Goal: Navigation & Orientation: Find specific page/section

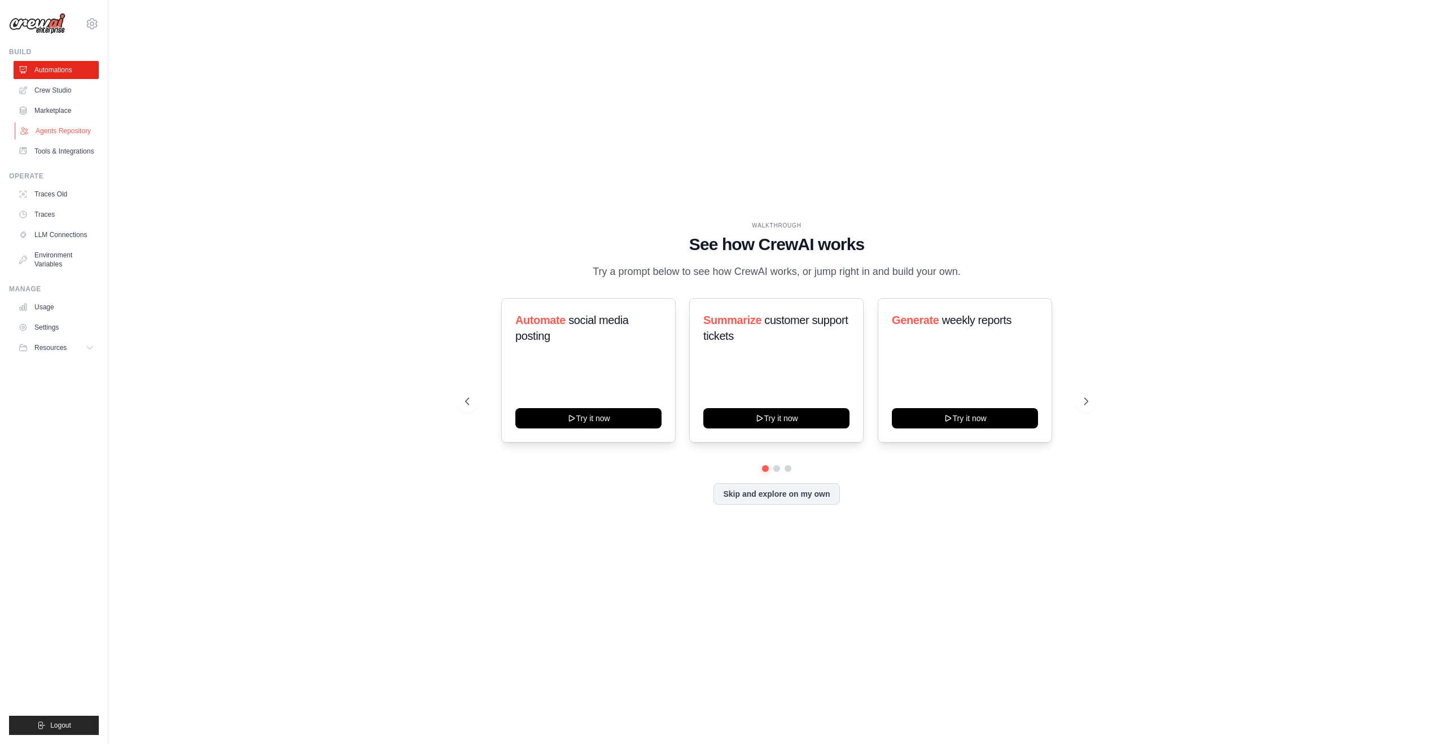
click at [50, 122] on link "Agents Repository" at bounding box center [57, 131] width 85 height 18
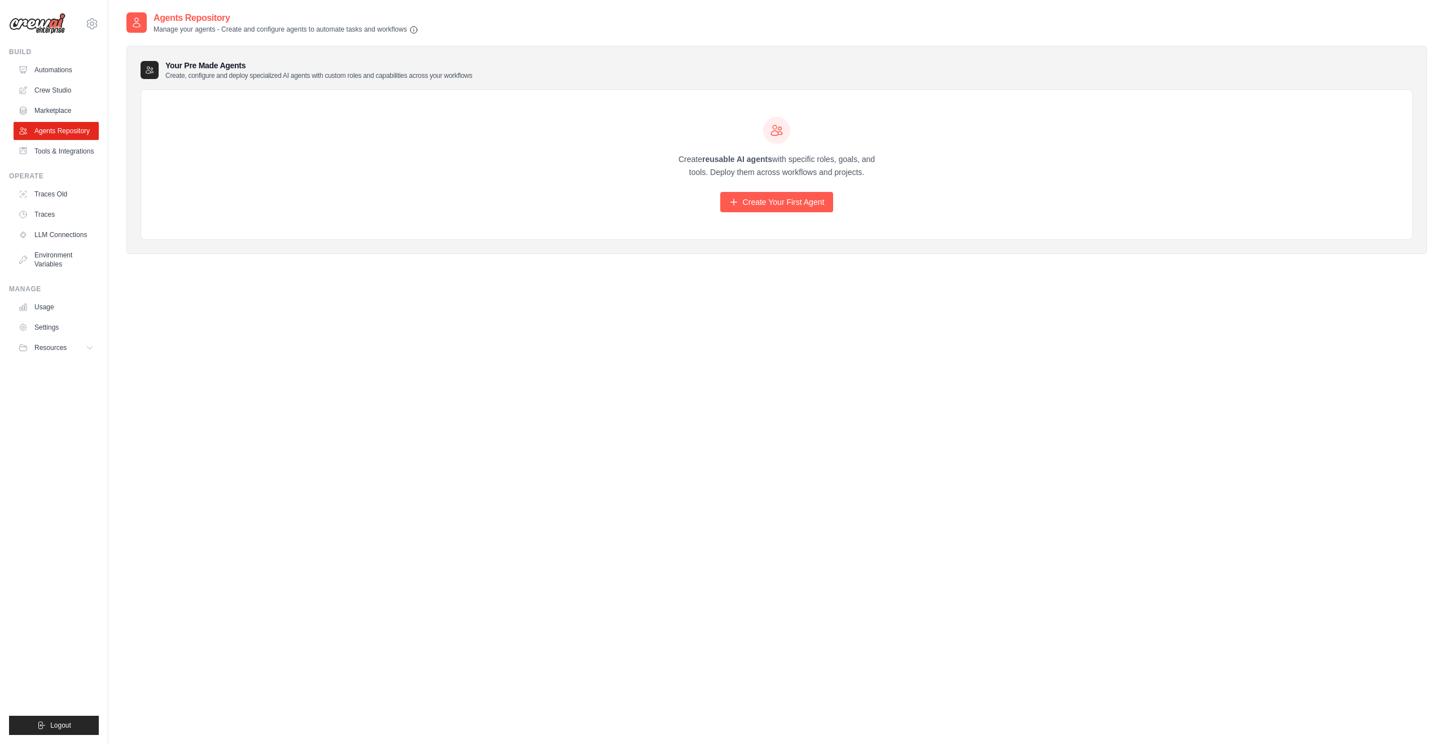
click at [816, 215] on div "Create reusable AI agents with specific roles, goals, and tools. Deploy them ac…" at bounding box center [776, 165] width 1271 height 150
click at [796, 211] on link "Create Your First Agent" at bounding box center [776, 202] width 113 height 20
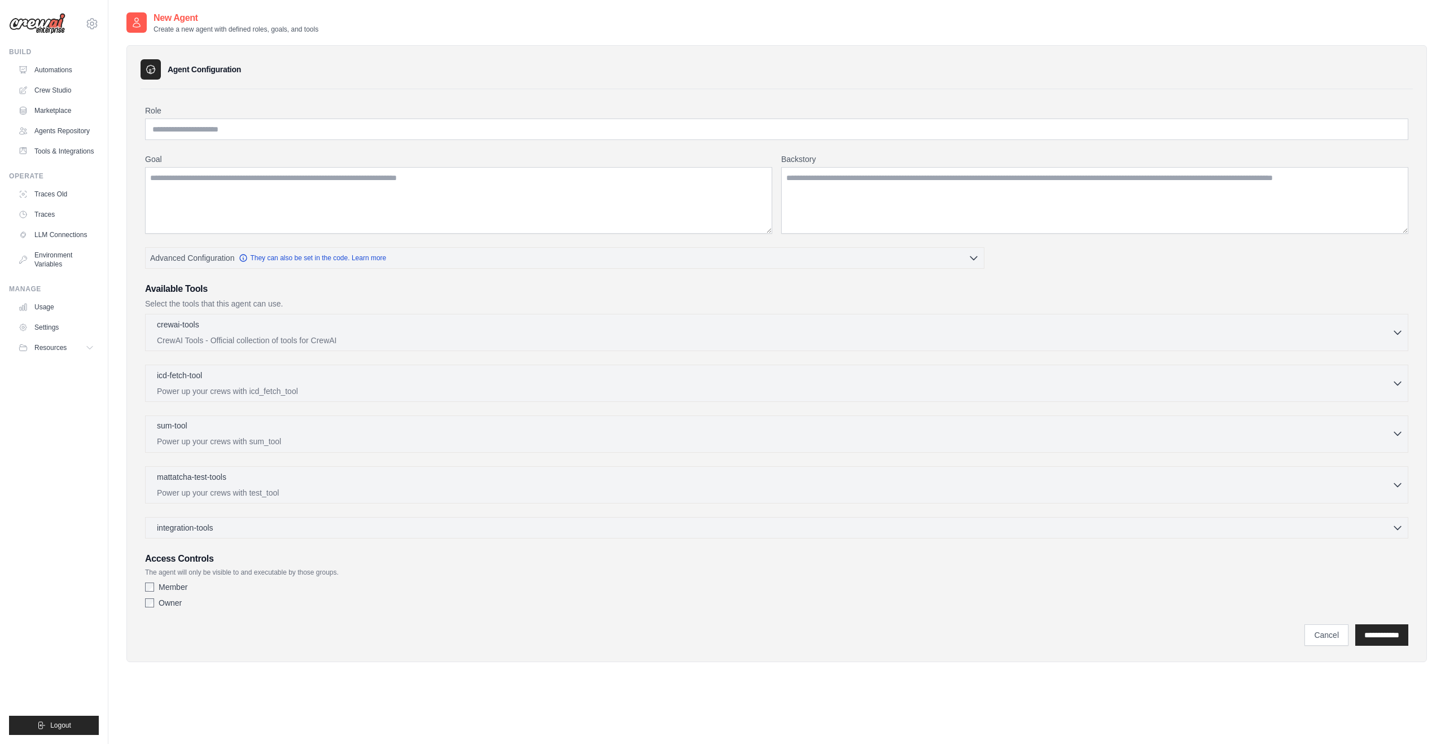
scroll to position [23, 0]
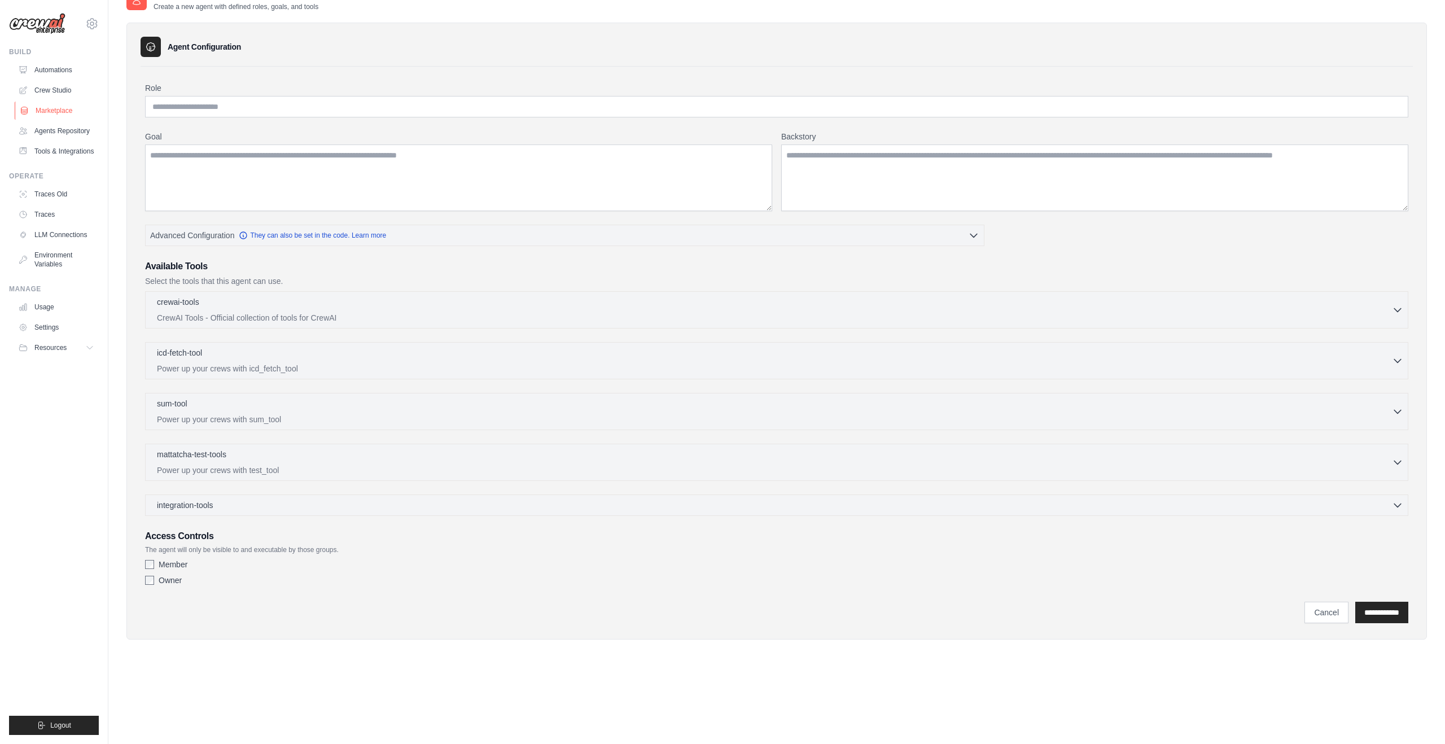
click at [49, 117] on link "Marketplace" at bounding box center [57, 111] width 85 height 18
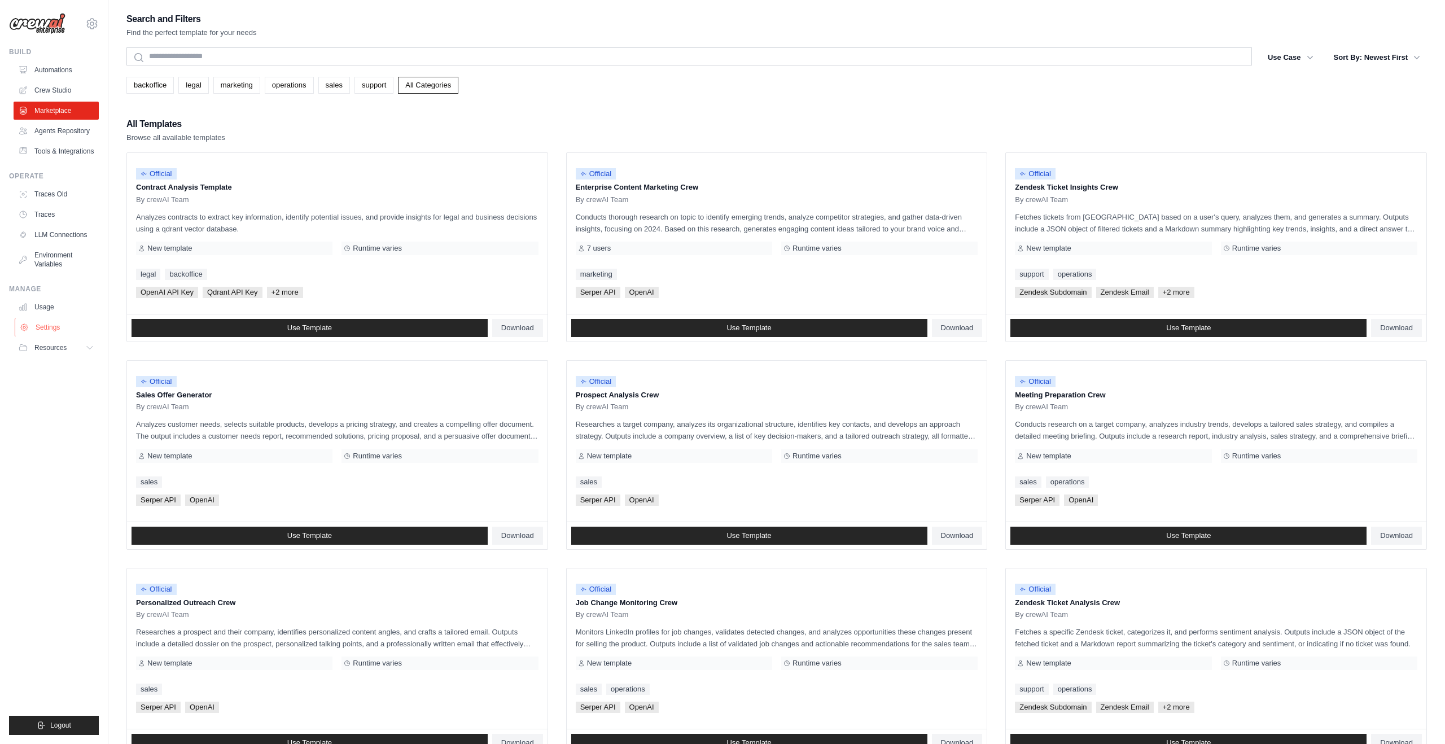
click at [53, 330] on link "Settings" at bounding box center [57, 327] width 85 height 18
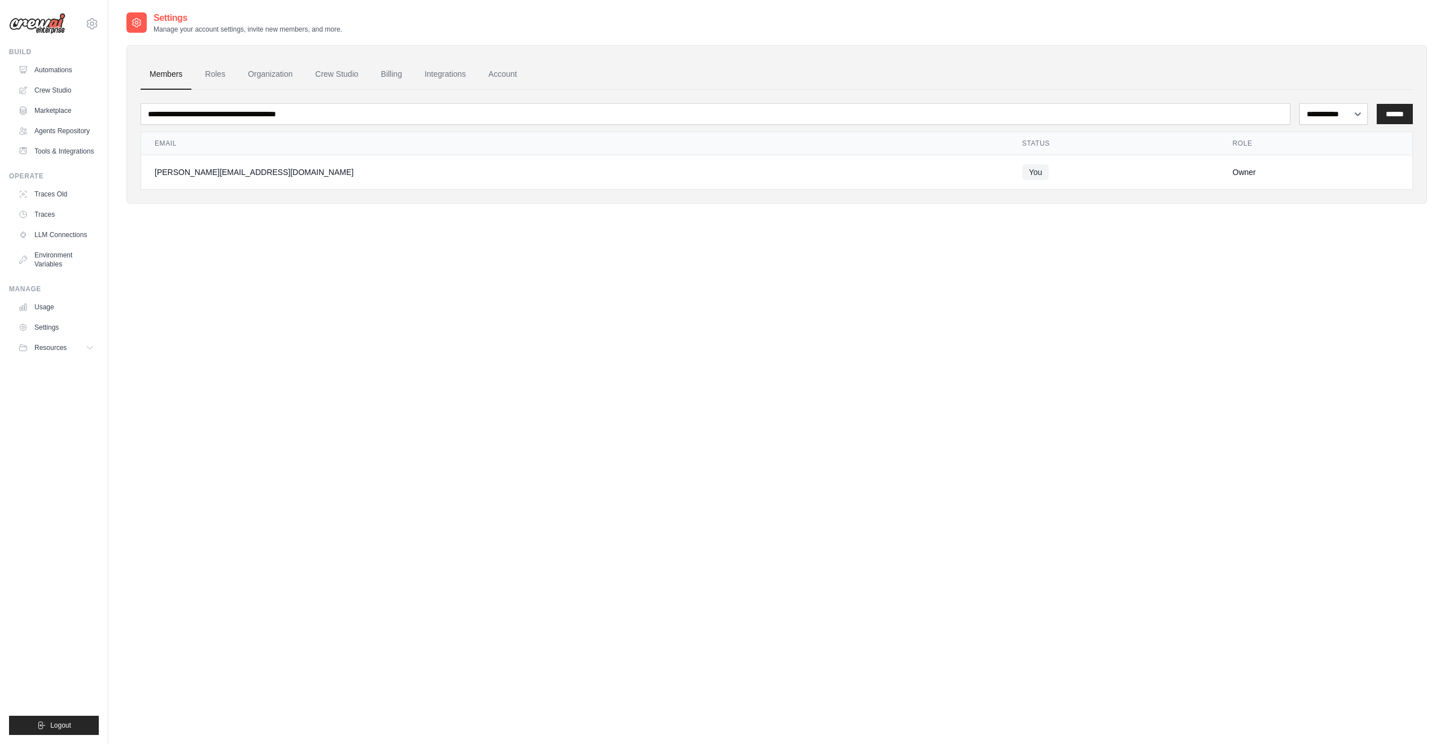
click at [393, 55] on div "**********" at bounding box center [776, 124] width 1301 height 159
click at [393, 79] on link "Billing" at bounding box center [391, 74] width 39 height 30
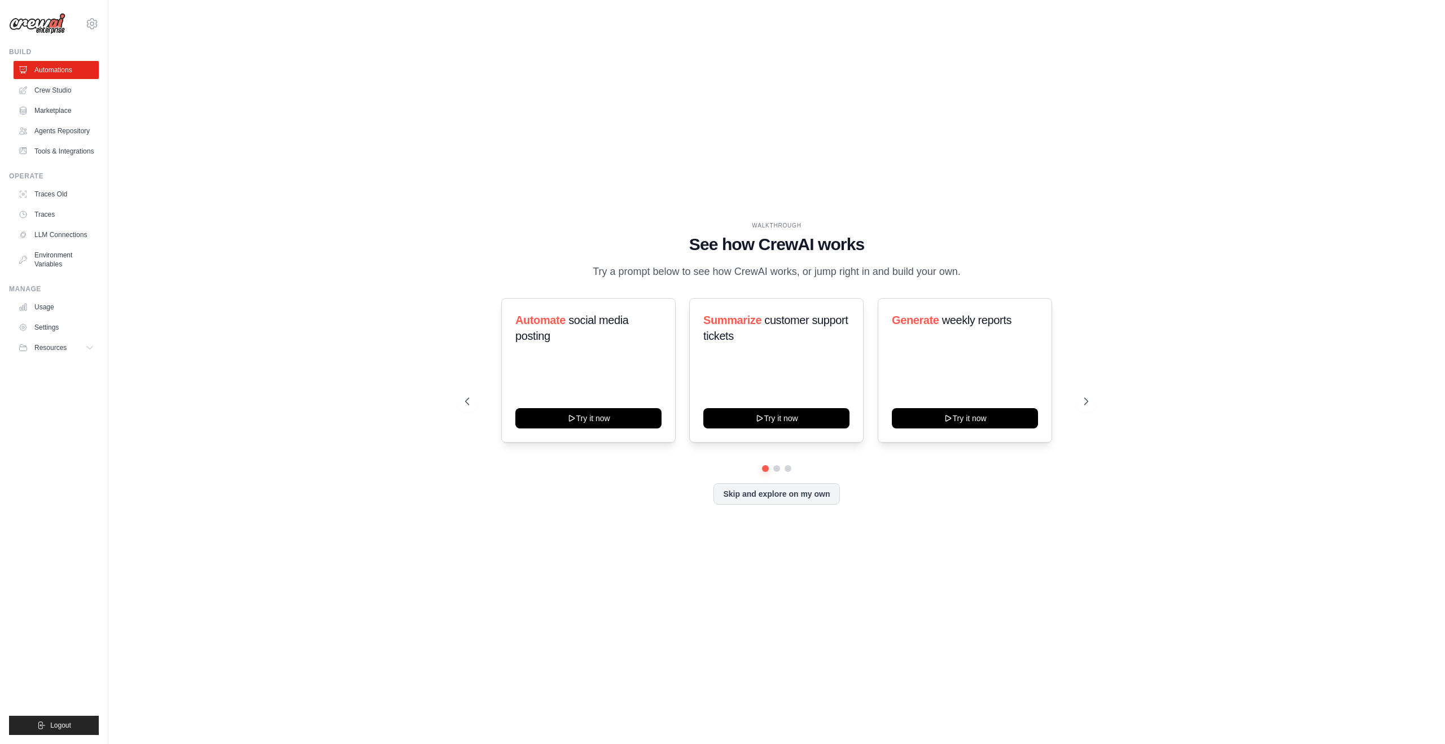
click at [58, 32] on img at bounding box center [37, 23] width 56 height 21
click at [87, 24] on icon at bounding box center [92, 24] width 10 height 10
click at [37, 23] on img at bounding box center [37, 23] width 56 height 21
